Goal: Transaction & Acquisition: Subscribe to service/newsletter

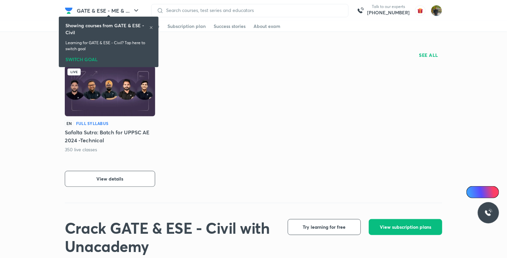
scroll to position [127, 0]
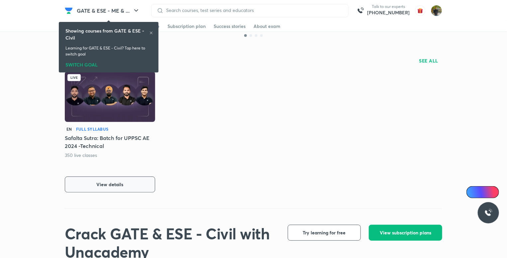
click at [147, 190] on button "View details" at bounding box center [110, 184] width 90 height 16
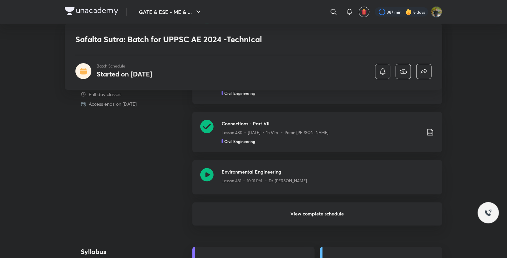
scroll to position [427, 0]
drag, startPoint x: 0, startPoint y: 0, endPoint x: 342, endPoint y: 176, distance: 384.9
click at [342, 176] on div "Lesson 481 • 10:01 PM • Dr. [PERSON_NAME]" at bounding box center [328, 178] width 213 height 9
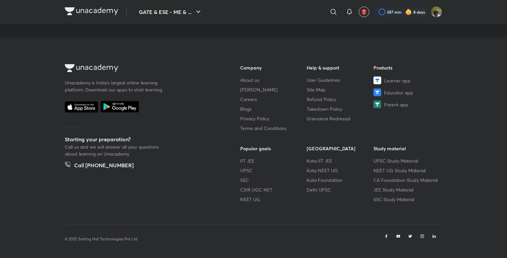
scroll to position [374, 0]
click at [370, 258] on iframe at bounding box center [253, 129] width 507 height 258
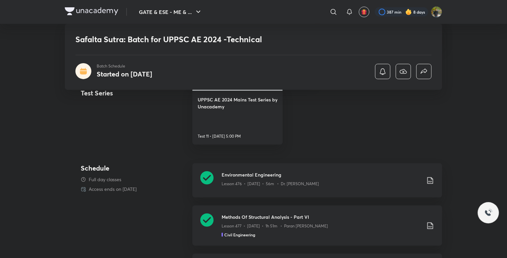
scroll to position [161, 0]
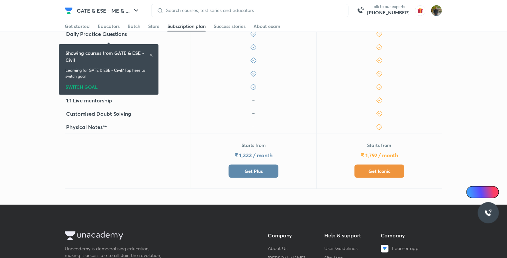
scroll to position [199, 0]
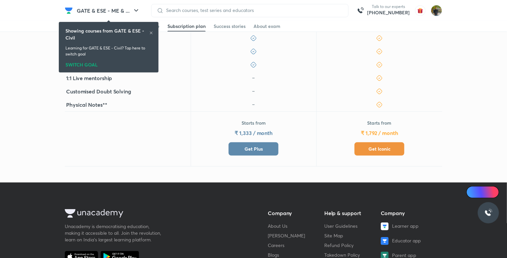
click at [262, 150] on span "Get Plus" at bounding box center [254, 149] width 18 height 7
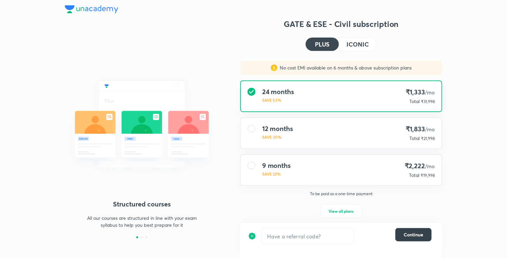
click at [420, 232] on span "Continue" at bounding box center [414, 234] width 20 height 7
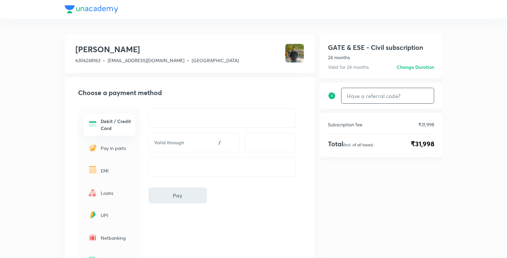
click at [403, 93] on input "text" at bounding box center [388, 96] width 92 height 16
type input "civilguru"
click at [427, 96] on h6 "Apply" at bounding box center [421, 95] width 13 height 7
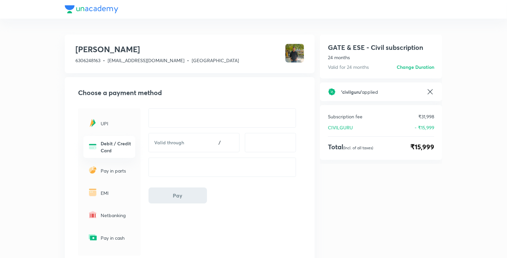
click at [429, 91] on icon at bounding box center [430, 92] width 8 height 8
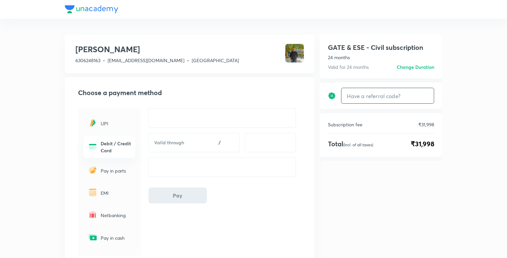
click at [364, 97] on input "text" at bounding box center [388, 96] width 92 height 16
type input "jaspallive"
click at [420, 95] on h6 "Apply" at bounding box center [421, 95] width 13 height 7
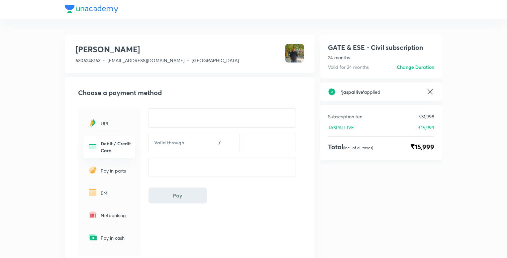
click at [405, 65] on h6 "Change Duration" at bounding box center [416, 66] width 38 height 7
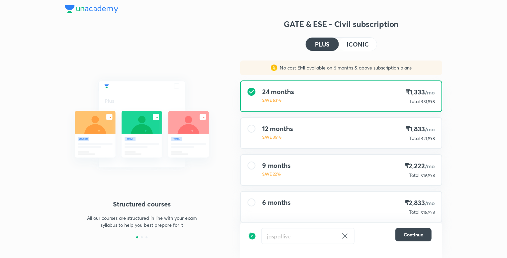
click at [404, 129] on div "12 months SAVE 35% ₹1,833 /mo Total ₹21,998" at bounding box center [341, 133] width 201 height 30
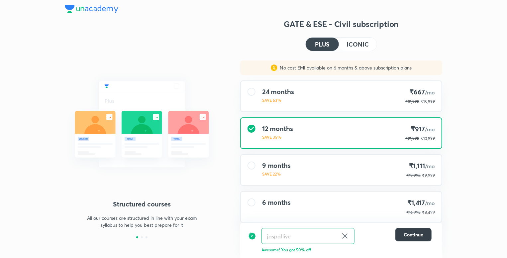
click at [425, 233] on button "Continue" at bounding box center [414, 234] width 36 height 13
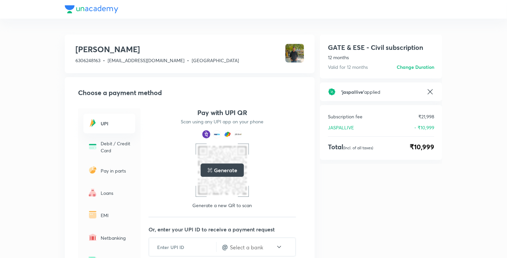
click at [430, 91] on icon at bounding box center [430, 92] width 8 height 8
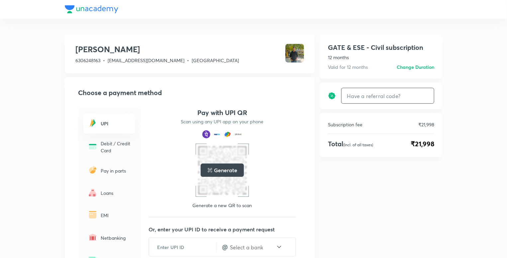
click at [404, 99] on input "text" at bounding box center [388, 96] width 92 height 16
type input "AB100"
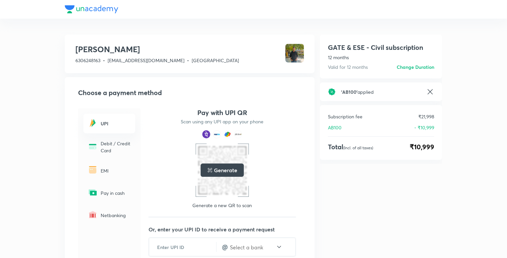
click at [431, 91] on icon at bounding box center [430, 92] width 8 height 8
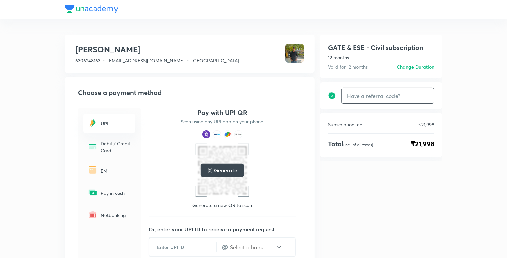
click at [399, 94] on input "text" at bounding box center [388, 96] width 92 height 16
type input "HV07"
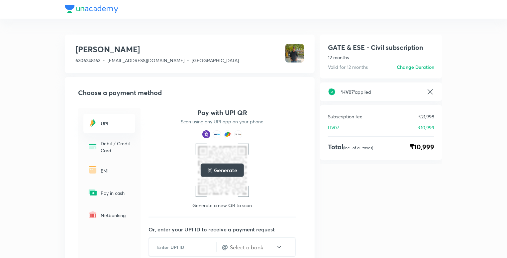
click at [431, 91] on icon at bounding box center [430, 91] width 5 height 5
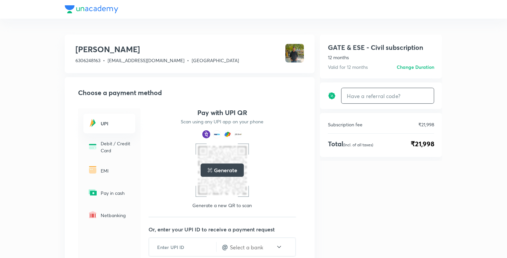
click at [417, 100] on input "text" at bounding box center [388, 96] width 92 height 16
click at [409, 66] on h6 "Change Duration" at bounding box center [416, 66] width 38 height 7
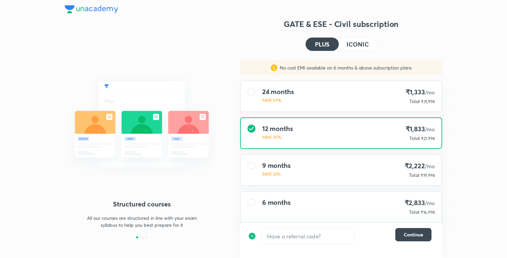
click at [381, 168] on div "9 months SAVE 22% ₹2,222 /mo Total ₹19,998" at bounding box center [341, 170] width 201 height 30
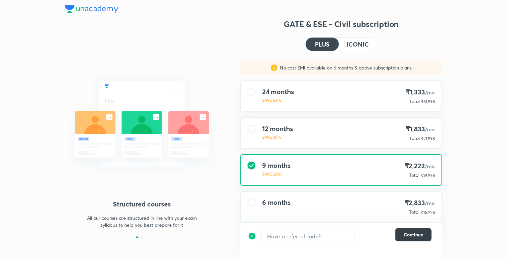
click at [412, 234] on span "Continue" at bounding box center [414, 234] width 20 height 7
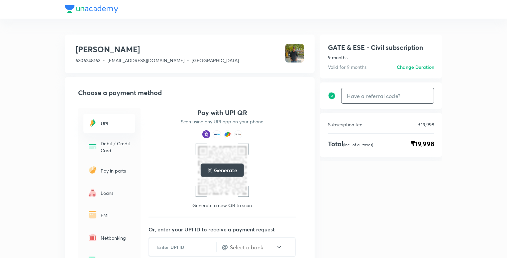
click at [405, 91] on input "text" at bounding box center [388, 96] width 92 height 16
type input "H"
type input "AB100"
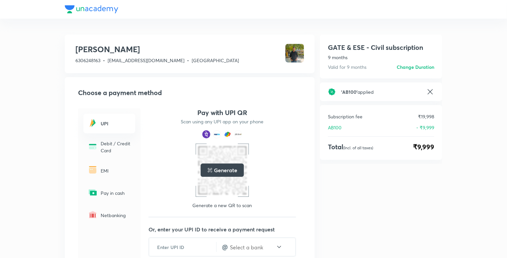
click at [420, 65] on h6 "Change Duration" at bounding box center [416, 66] width 38 height 7
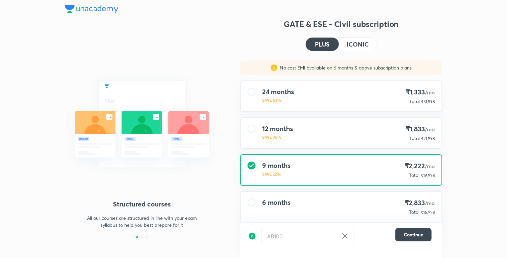
click at [421, 108] on div "24 months SAVE 53% ₹1,333 /mo Total ₹31,998" at bounding box center [341, 96] width 201 height 30
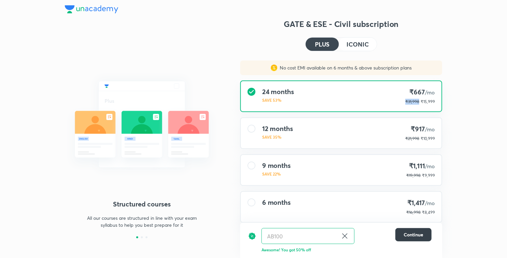
click at [417, 228] on button "Continue" at bounding box center [414, 234] width 36 height 13
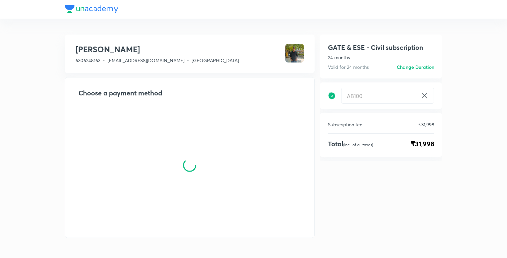
click at [417, 230] on div "GATE & ESE - Civil subscription 24 months Valid for 24 months Change duration G…" at bounding box center [381, 158] width 122 height 247
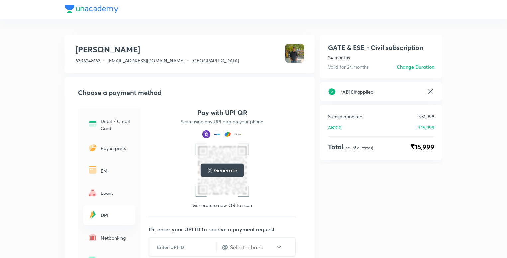
click at [429, 90] on icon at bounding box center [430, 92] width 8 height 8
